Goal: Find specific page/section: Find specific page/section

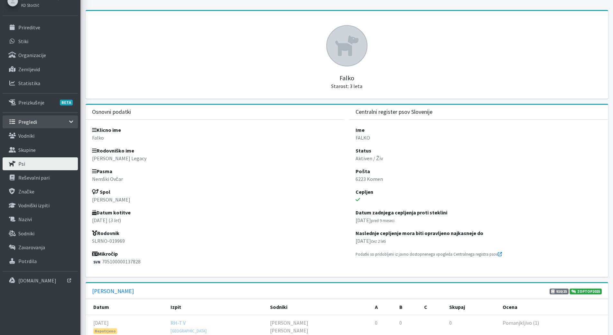
scroll to position [79, 0]
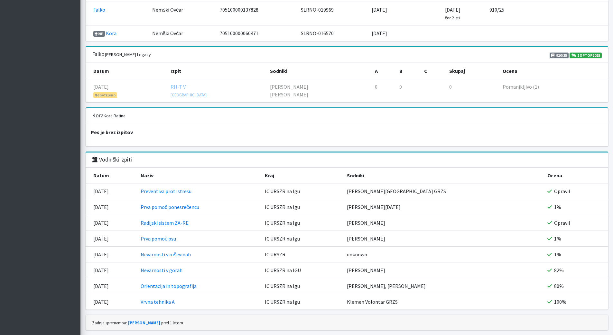
scroll to position [688, 0]
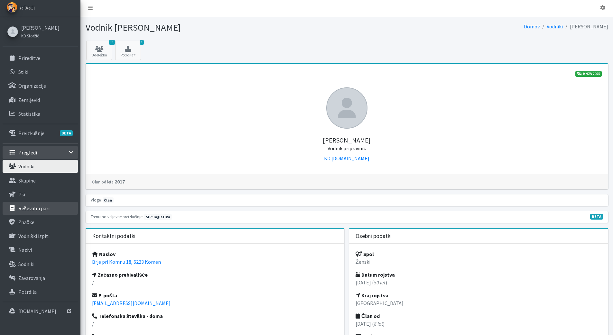
scroll to position [0, 0]
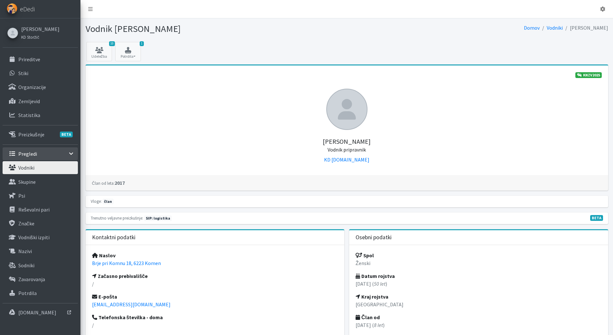
click at [35, 165] on link "Vodniki" at bounding box center [40, 167] width 75 height 13
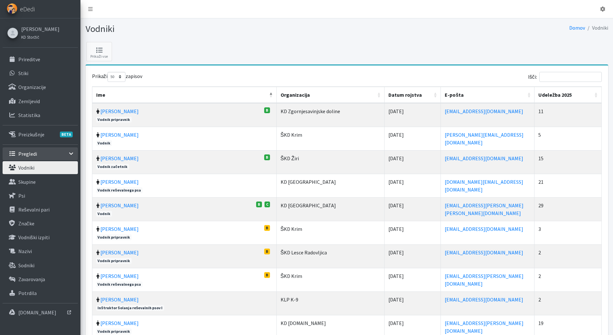
select select "50"
click at [573, 80] on input "Išči:" at bounding box center [571, 77] width 62 height 10
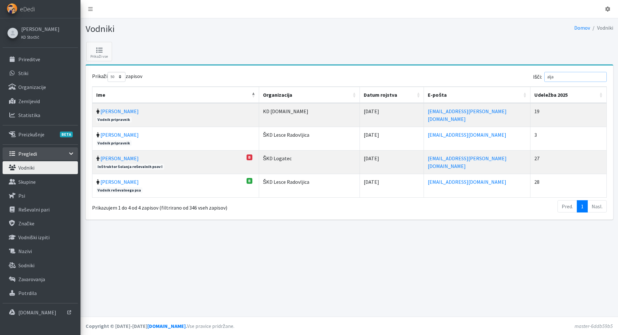
type input "alja"
click at [105, 109] on link "[PERSON_NAME]" at bounding box center [119, 111] width 38 height 6
